Goal: Information Seeking & Learning: Learn about a topic

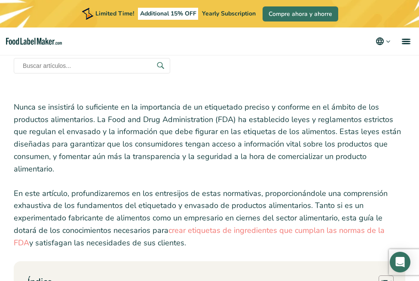
scroll to position [215, 0]
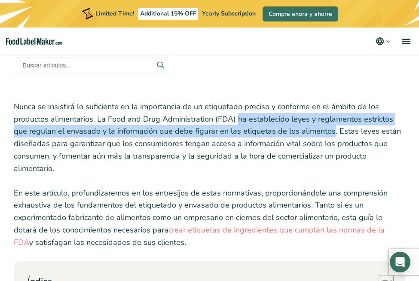
drag, startPoint x: 236, startPoint y: 119, endPoint x: 314, endPoint y: 132, distance: 78.9
click at [314, 132] on p "Nunca se insistirá lo suficiente en la importancia de un etiquetado preciso y c…" at bounding box center [209, 138] width 391 height 74
copy p "ha establecido leyes y reglamentos estrictos que regulan el envasado y la infor…"
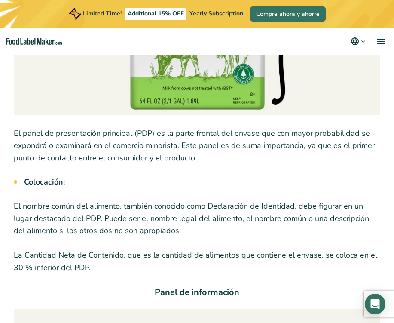
scroll to position [1367, 0]
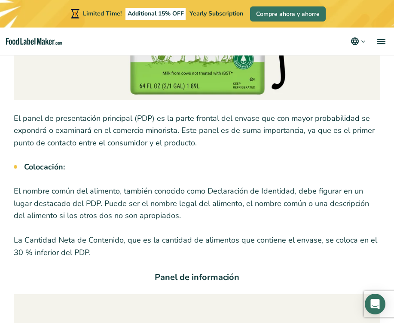
drag, startPoint x: 79, startPoint y: 204, endPoint x: 56, endPoint y: 204, distance: 22.8
click at [56, 204] on p "El nombre común del alimento, también conocido como Declaración de Identidad, d…" at bounding box center [197, 203] width 366 height 37
drag, startPoint x: 168, startPoint y: 137, endPoint x: 155, endPoint y: 120, distance: 21.1
click at [155, 120] on p "El panel de presentación principal (PDP) es la parte frontal del envase que con…" at bounding box center [197, 130] width 366 height 37
copy p "es la parte frontal del envase que con mayor probabilidad se expondrá o examina…"
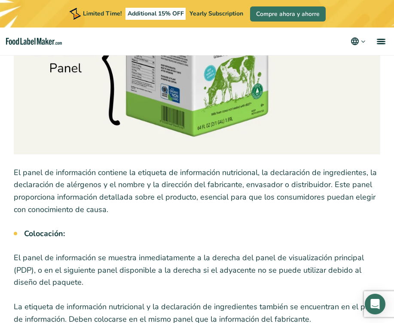
scroll to position [1796, 0]
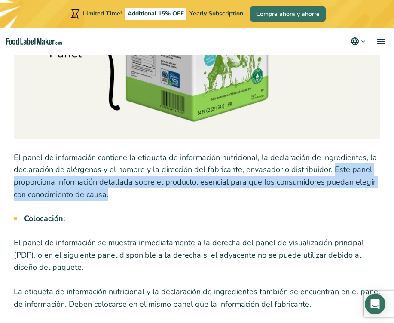
drag, startPoint x: 330, startPoint y: 169, endPoint x: 331, endPoint y: 193, distance: 24.1
click at [331, 193] on p "El panel de información contiene la etiqueta de información nutricional, la dec…" at bounding box center [197, 175] width 366 height 49
copy p "Este panel proporciona información detallada sobre el producto, esencial para q…"
click at [165, 177] on p "El panel de información contiene la etiqueta de información nutricional, la dec…" at bounding box center [197, 175] width 366 height 49
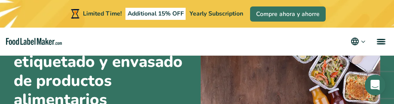
scroll to position [215, 0]
